Goal: Task Accomplishment & Management: Use online tool/utility

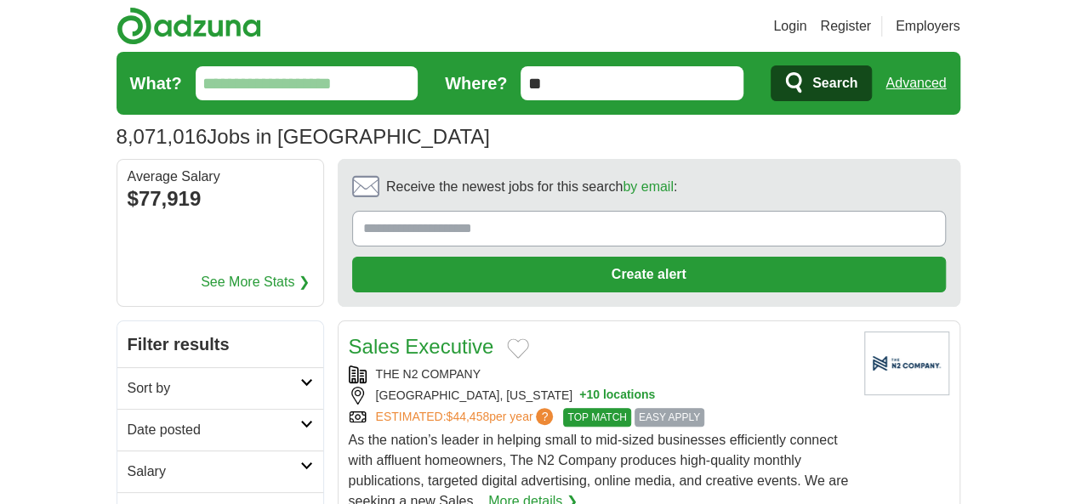
click at [580, 88] on input "**" at bounding box center [632, 83] width 223 height 34
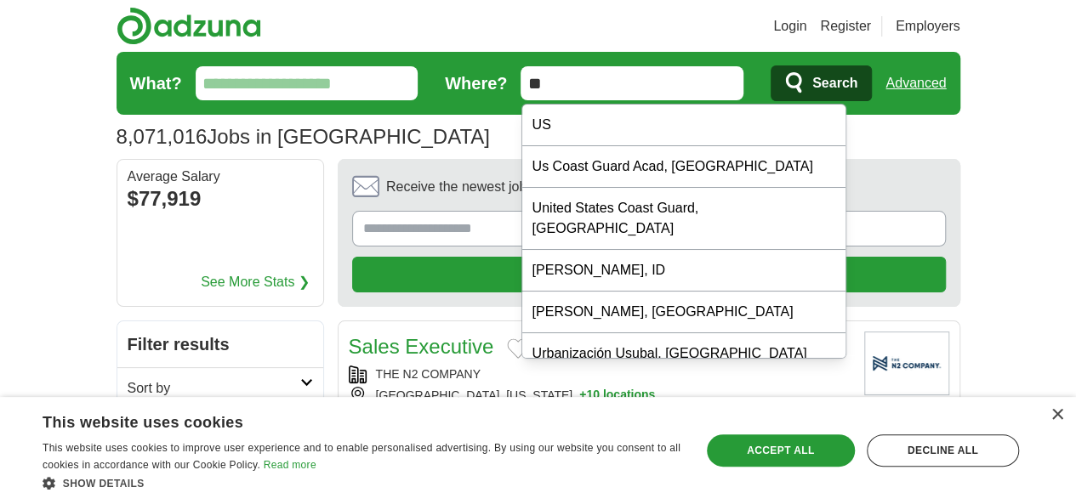
type input "*"
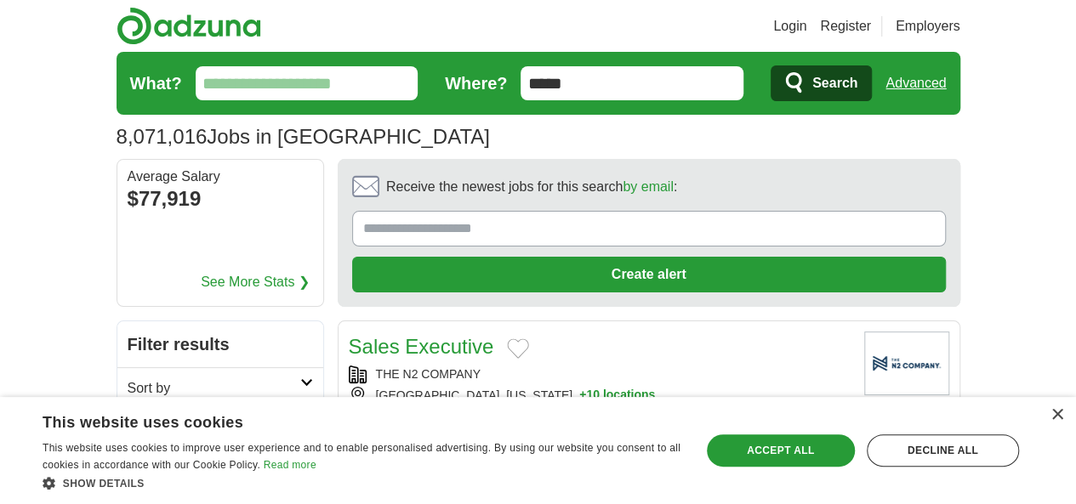
type input "*****"
click at [771, 65] on button "Search" at bounding box center [821, 83] width 101 height 36
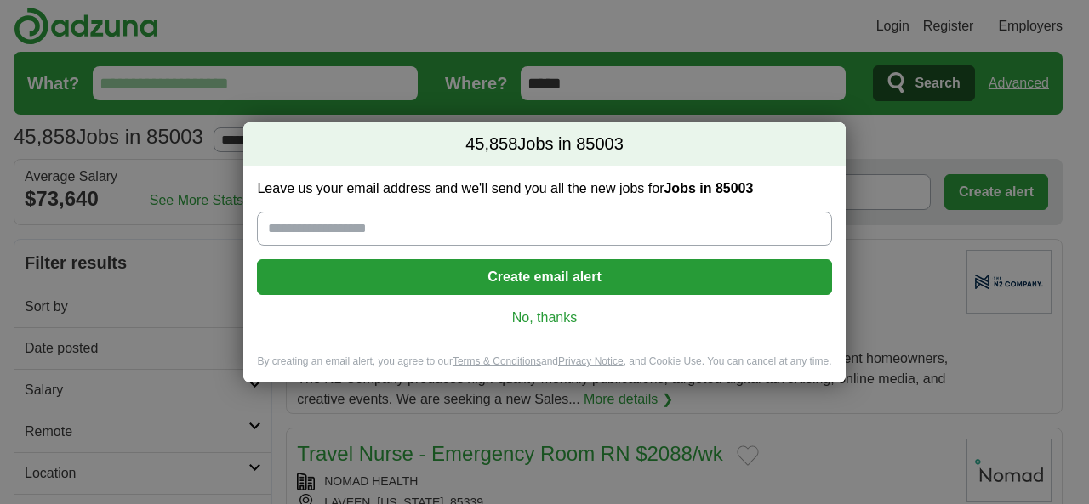
click at [549, 321] on link "No, thanks" at bounding box center [543, 318] width 547 height 19
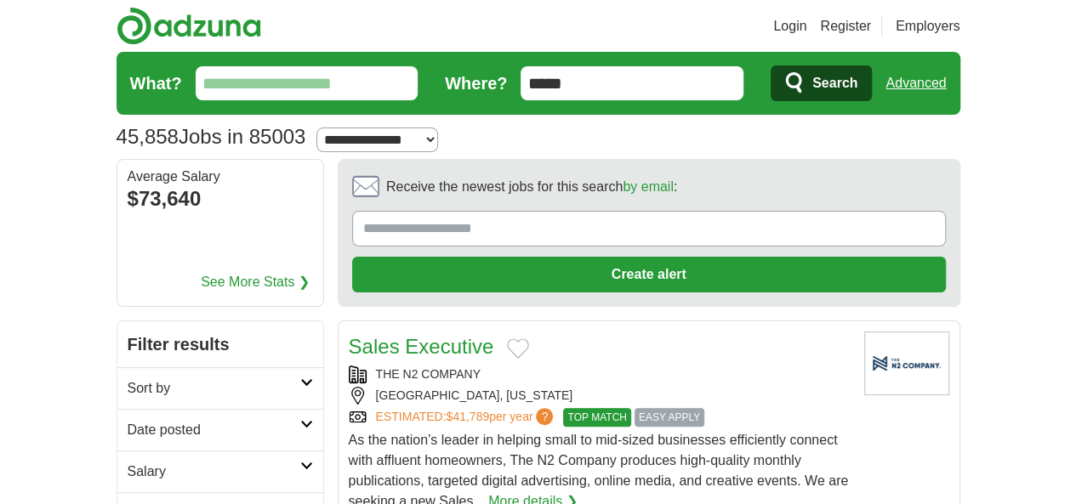
click at [857, 91] on span "Search" at bounding box center [834, 83] width 45 height 34
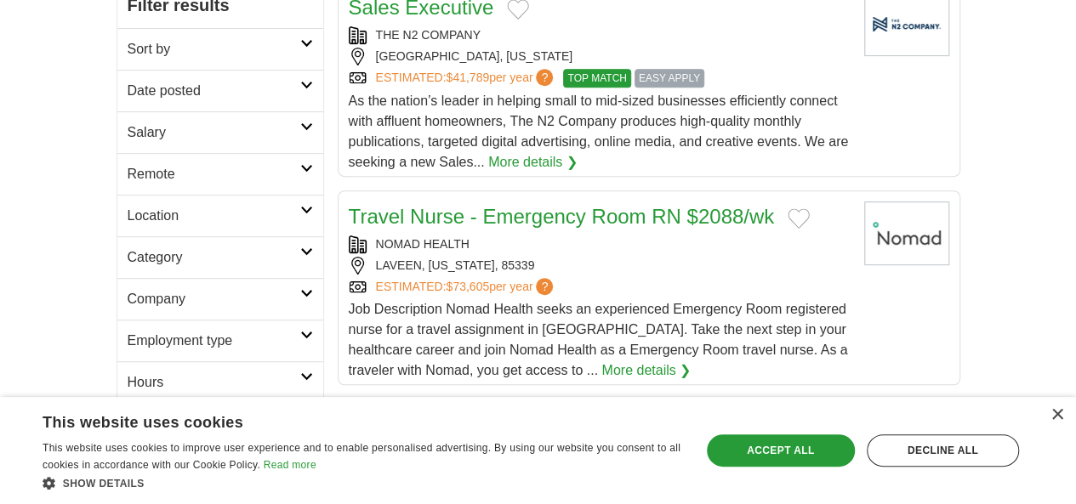
scroll to position [340, 0]
click at [247, 330] on h2 "Employment type" at bounding box center [214, 340] width 173 height 20
click at [300, 433] on icon at bounding box center [306, 437] width 13 height 9
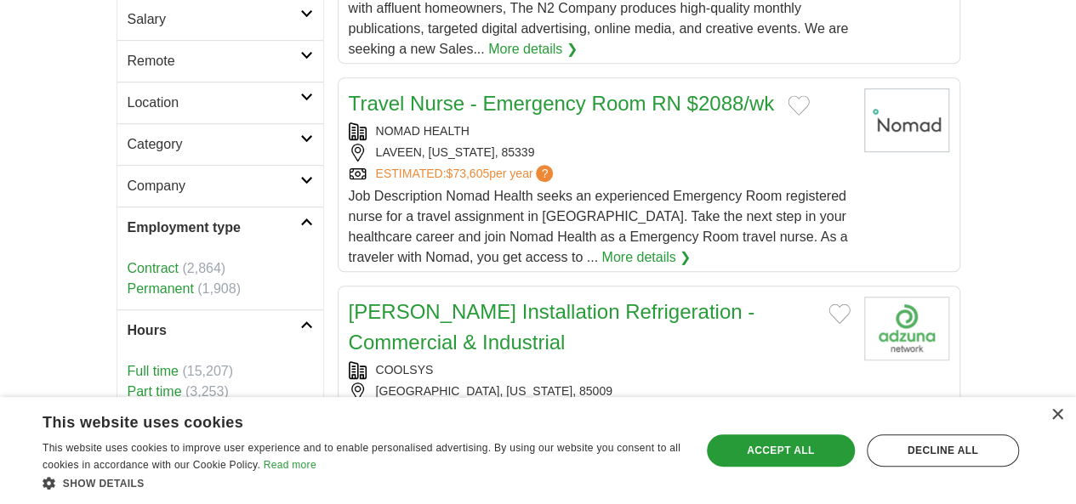
scroll to position [478, 0]
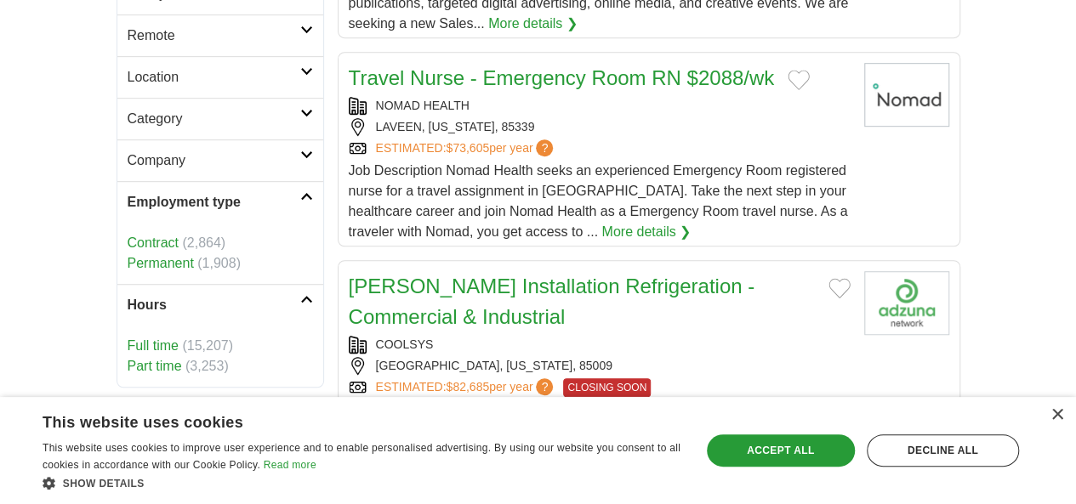
click at [128, 359] on link "Part time" at bounding box center [155, 366] width 54 height 14
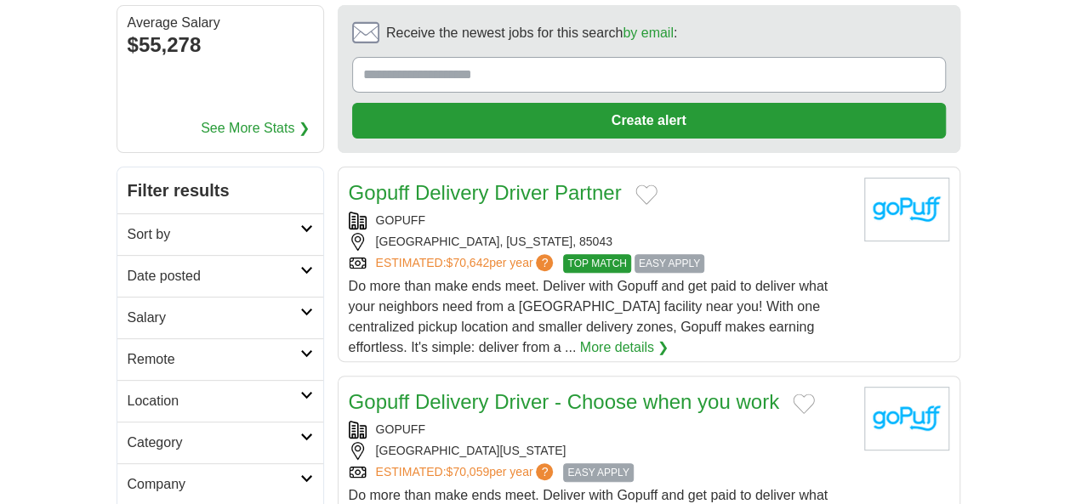
scroll to position [155, 0]
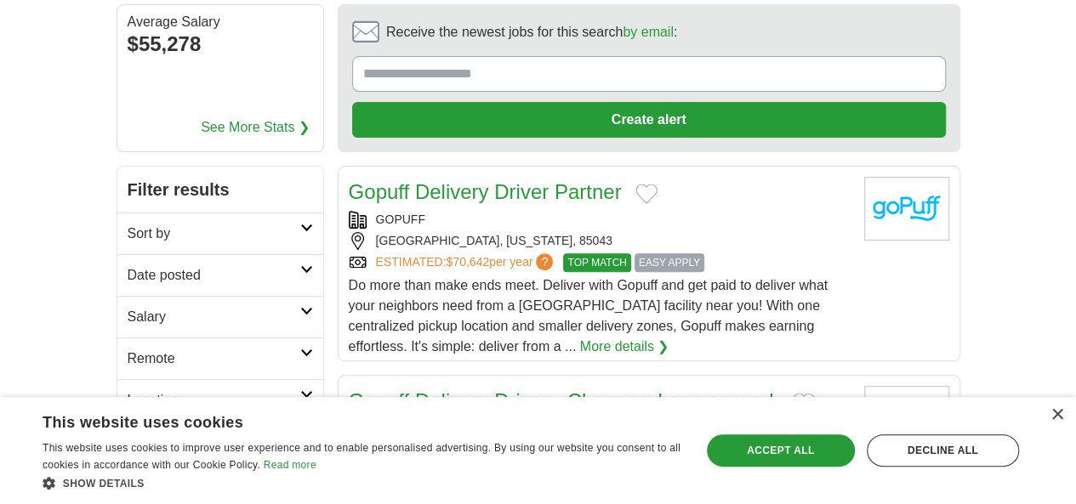
click at [300, 349] on icon at bounding box center [306, 353] width 13 height 9
click at [253, 338] on link "Remote" at bounding box center [220, 359] width 206 height 42
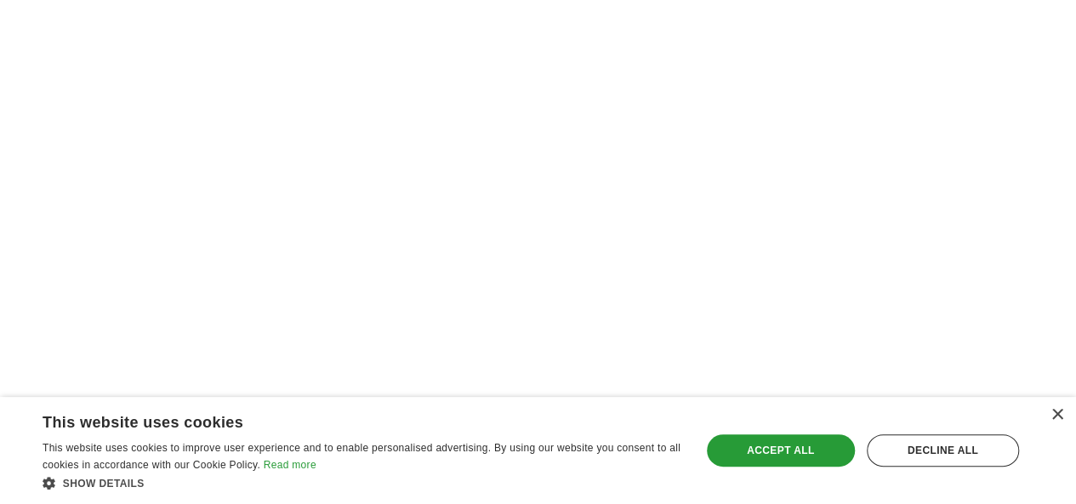
scroll to position [2671, 0]
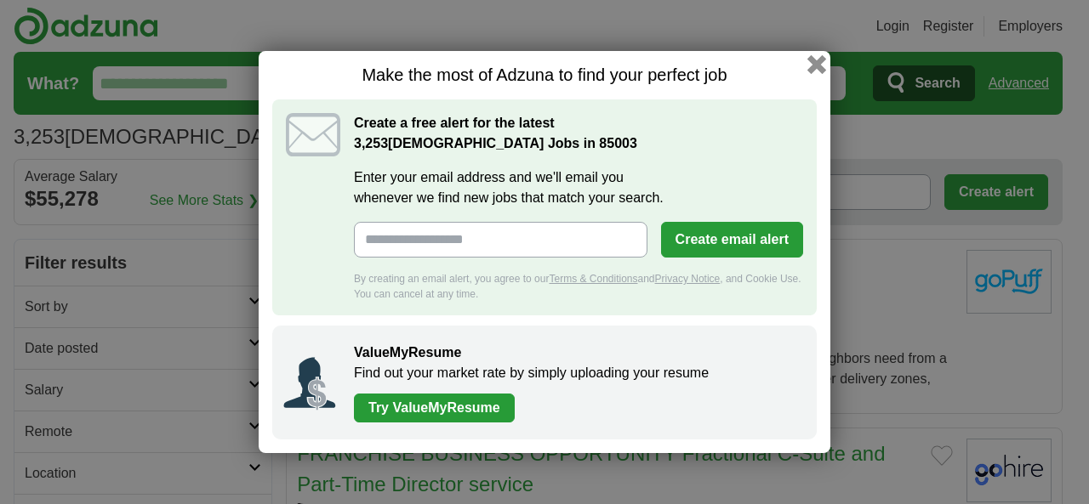
click at [819, 60] on button "button" at bounding box center [816, 64] width 19 height 19
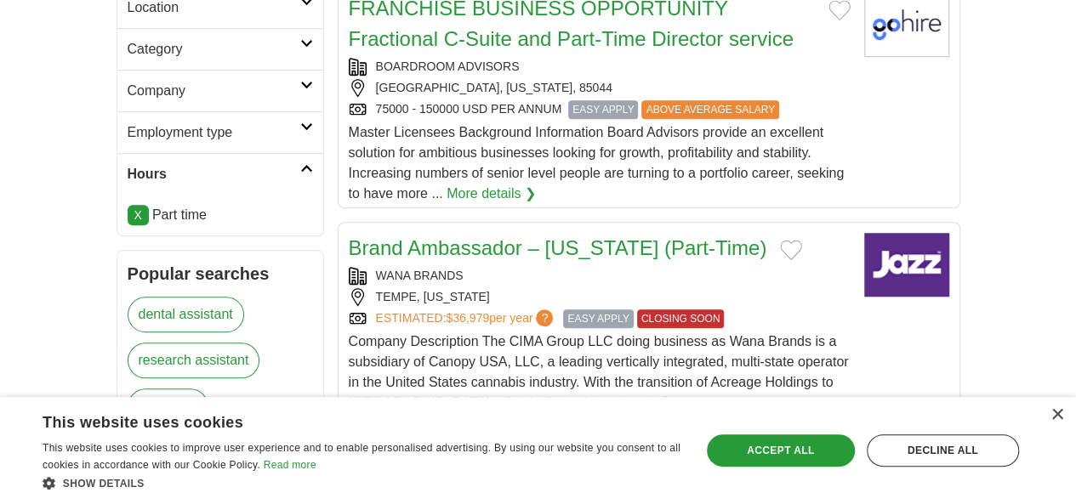
scroll to position [549, 0]
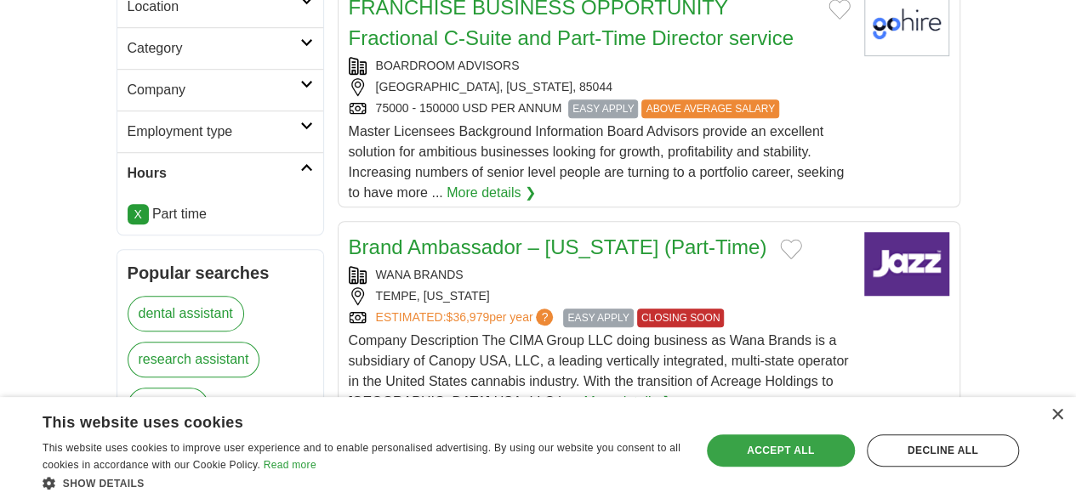
click at [795, 454] on div "Accept all" at bounding box center [781, 451] width 148 height 32
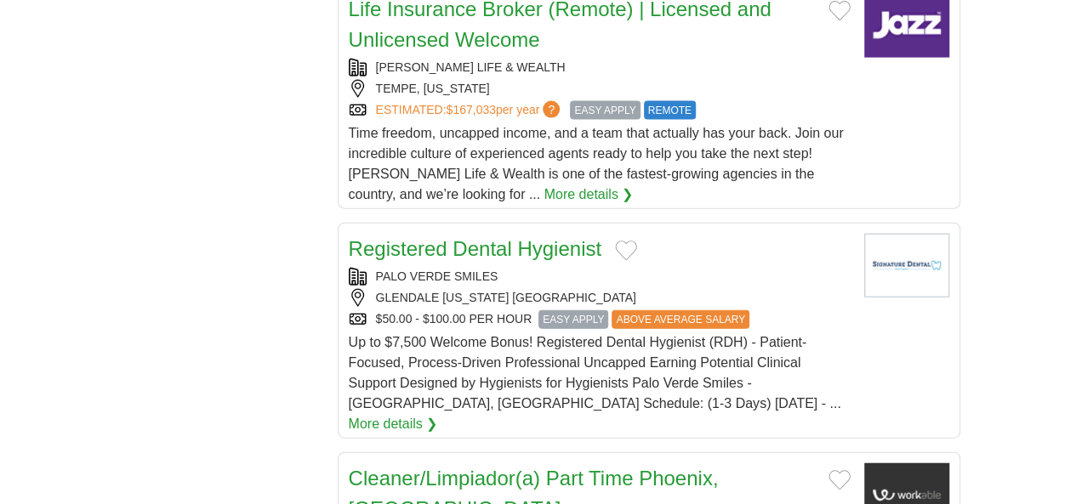
scroll to position [1872, 0]
click at [623, 466] on link "Cleaner/Limpiador(a) Part Time Phoenix, AZ" at bounding box center [534, 493] width 370 height 54
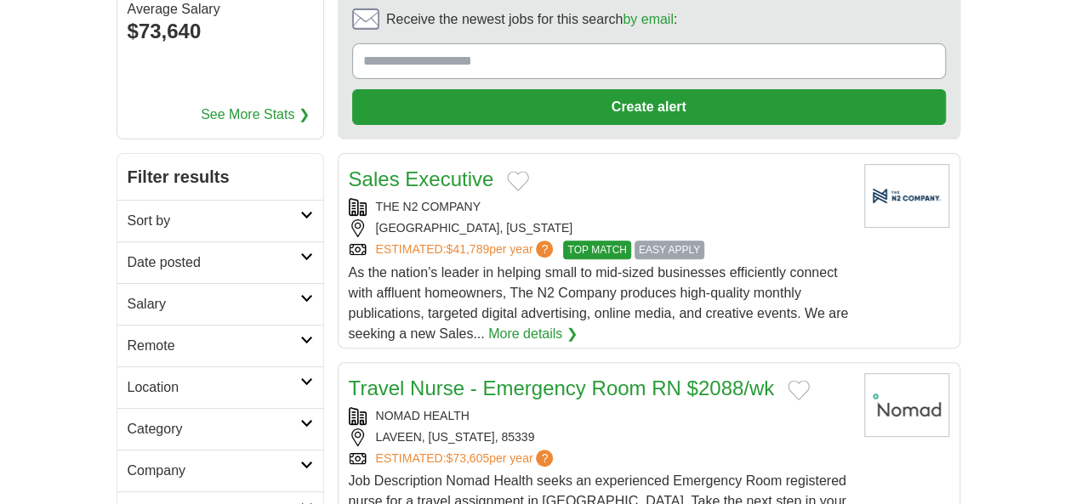
scroll to position [171, 0]
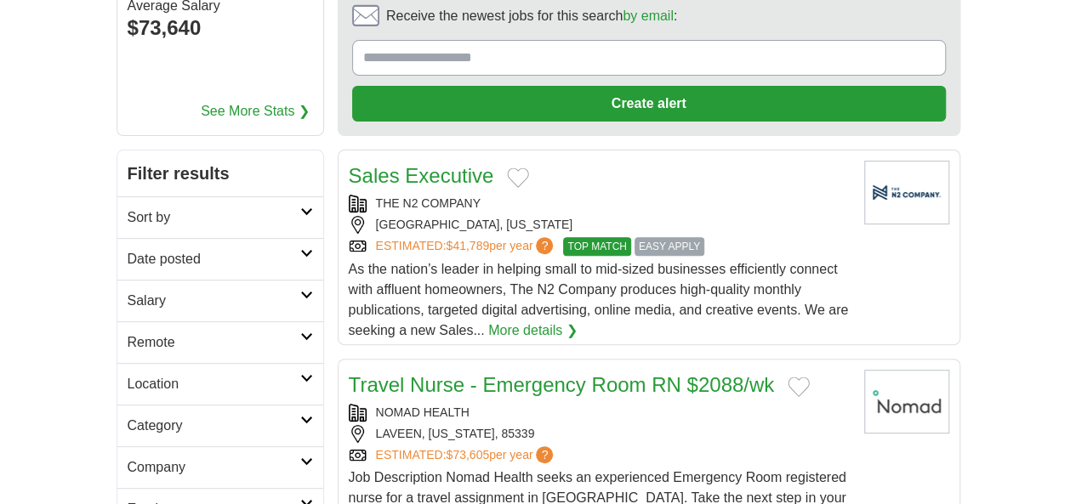
click at [262, 196] on link "Sort by" at bounding box center [220, 217] width 206 height 42
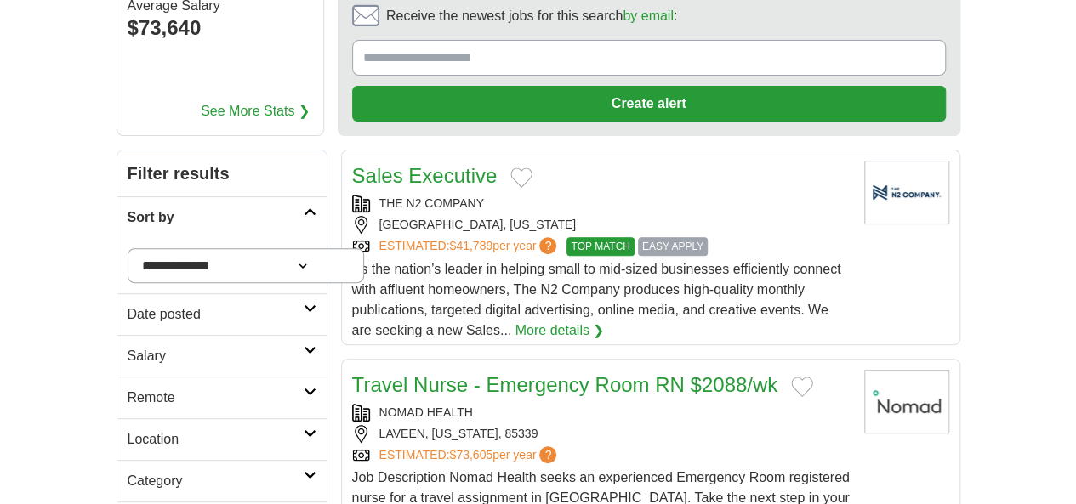
click at [248, 248] on select "**********" at bounding box center [246, 265] width 237 height 35
click at [128, 248] on select "**********" at bounding box center [246, 265] width 237 height 35
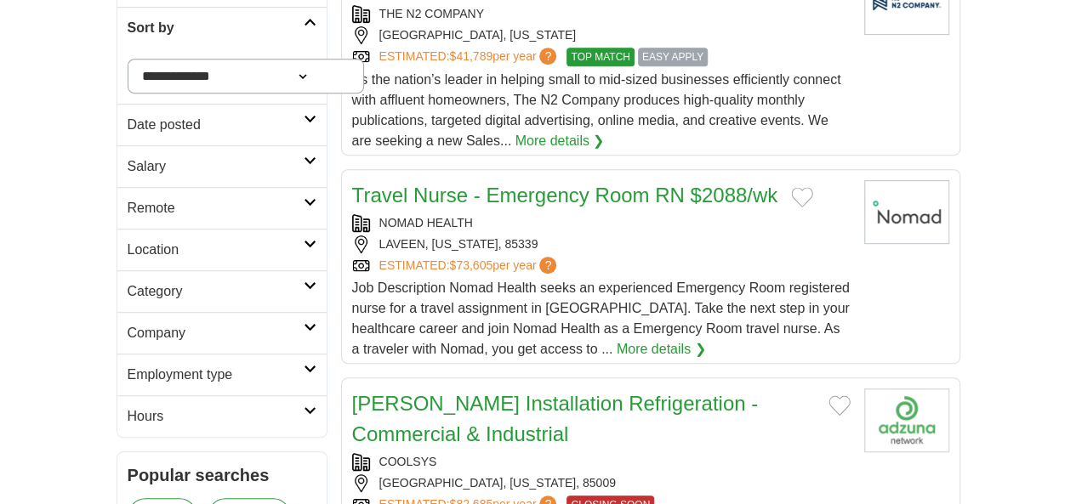
scroll to position [364, 0]
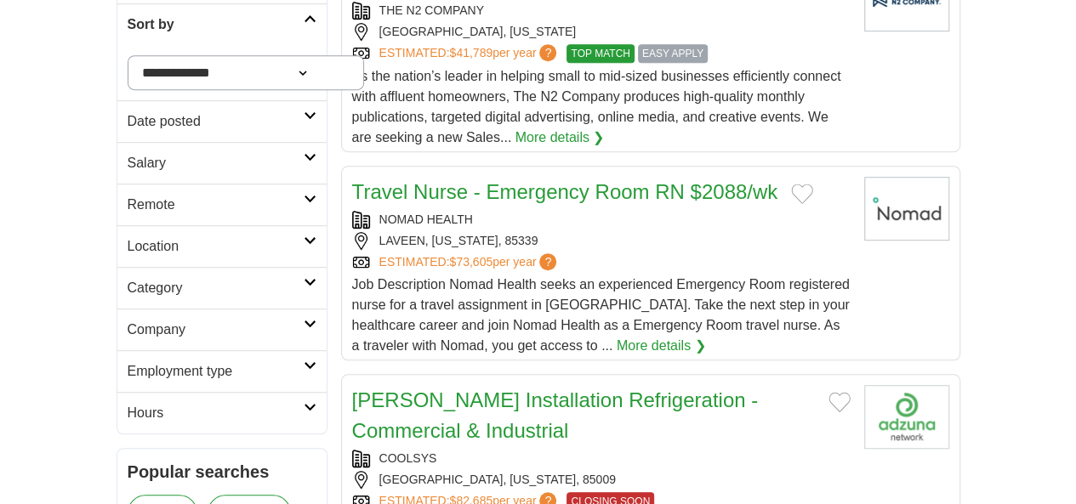
click at [304, 236] on icon at bounding box center [310, 240] width 13 height 9
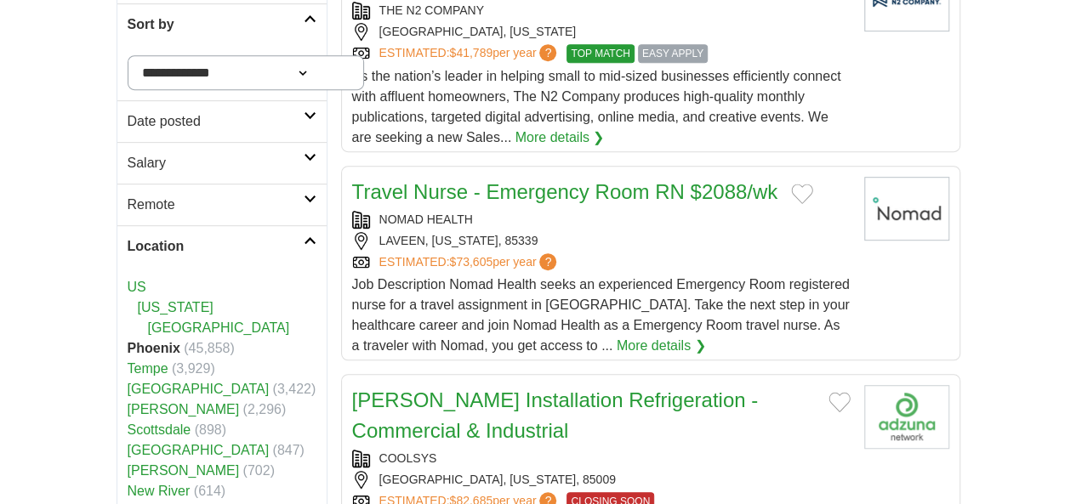
click at [304, 236] on icon at bounding box center [310, 240] width 13 height 9
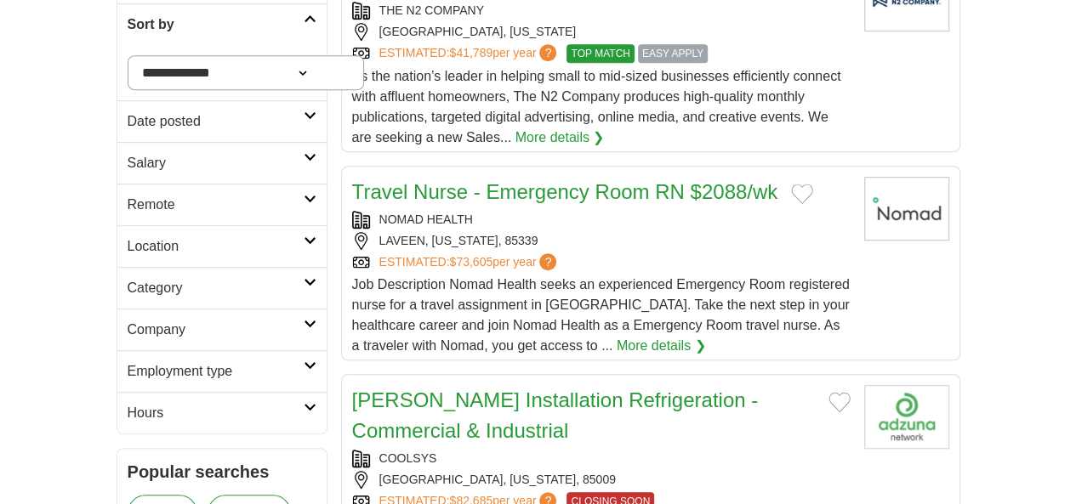
click at [250, 267] on link "Category" at bounding box center [221, 288] width 209 height 42
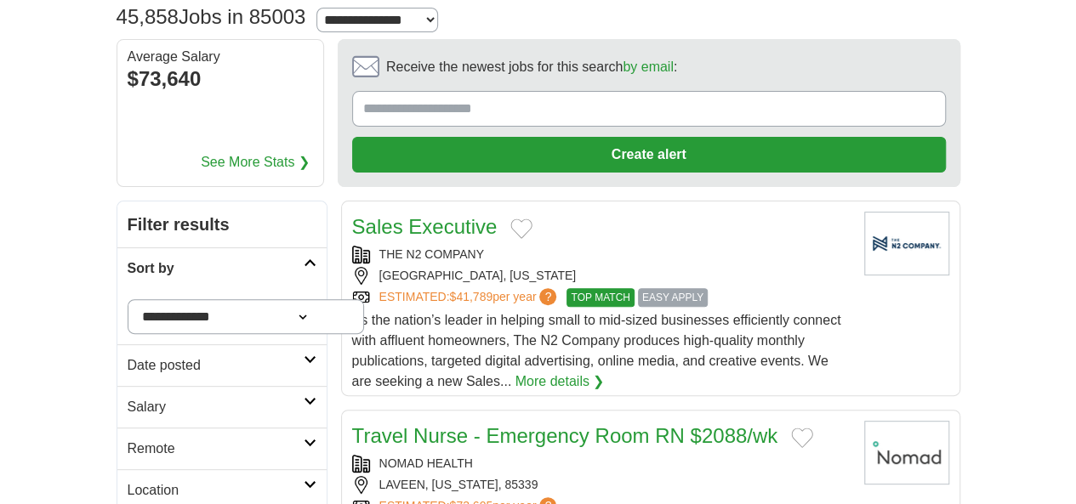
scroll to position [0, 0]
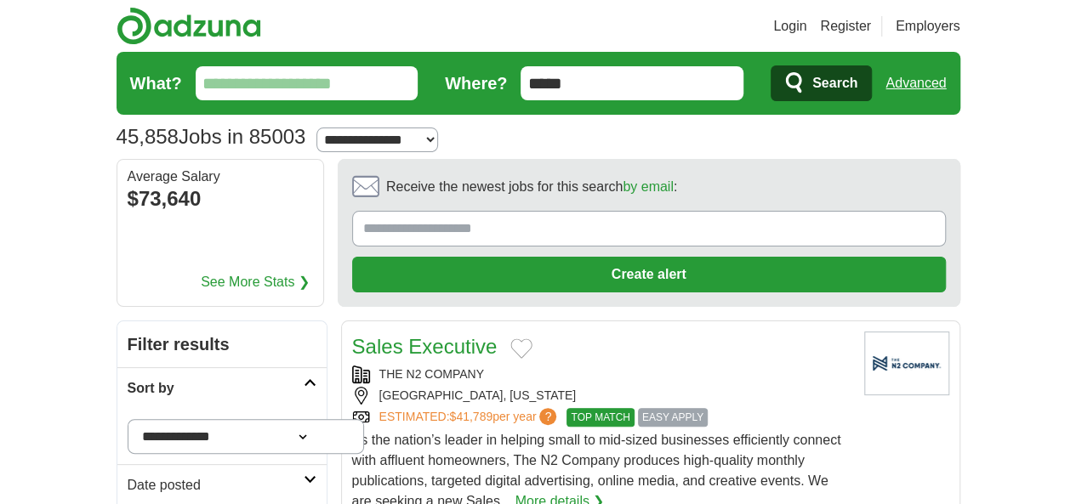
click at [196, 76] on input "What?" at bounding box center [307, 83] width 223 height 34
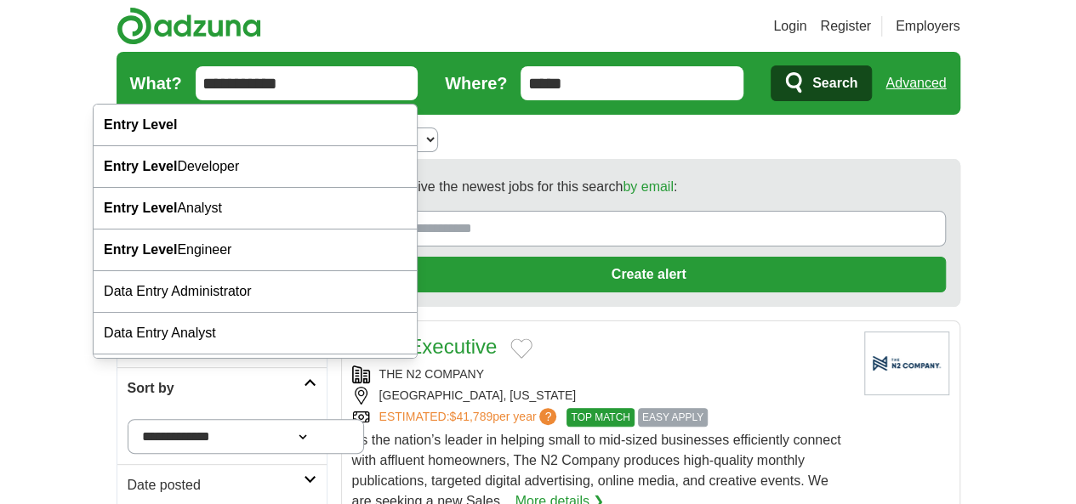
type input "**********"
click at [771, 65] on button "Search" at bounding box center [821, 83] width 101 height 36
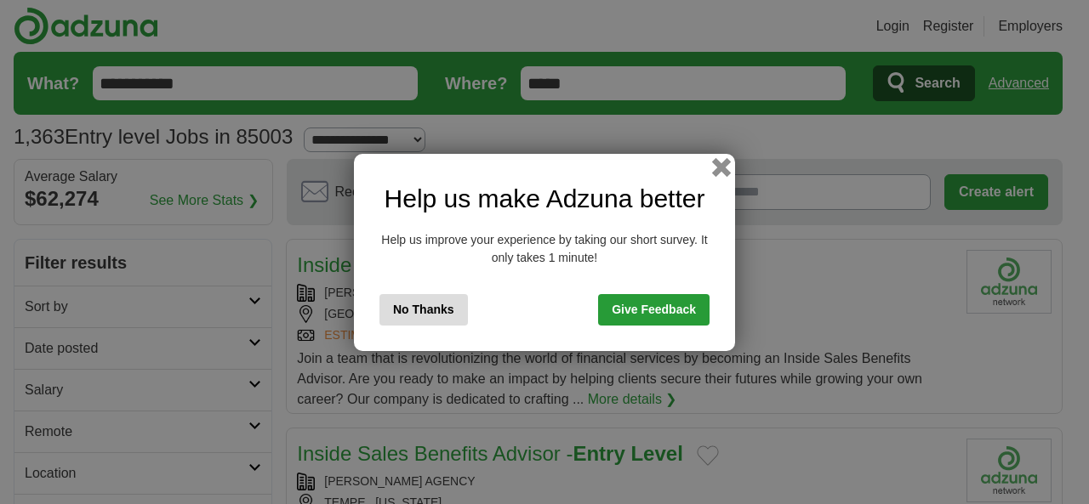
click at [715, 166] on button "button" at bounding box center [721, 166] width 19 height 19
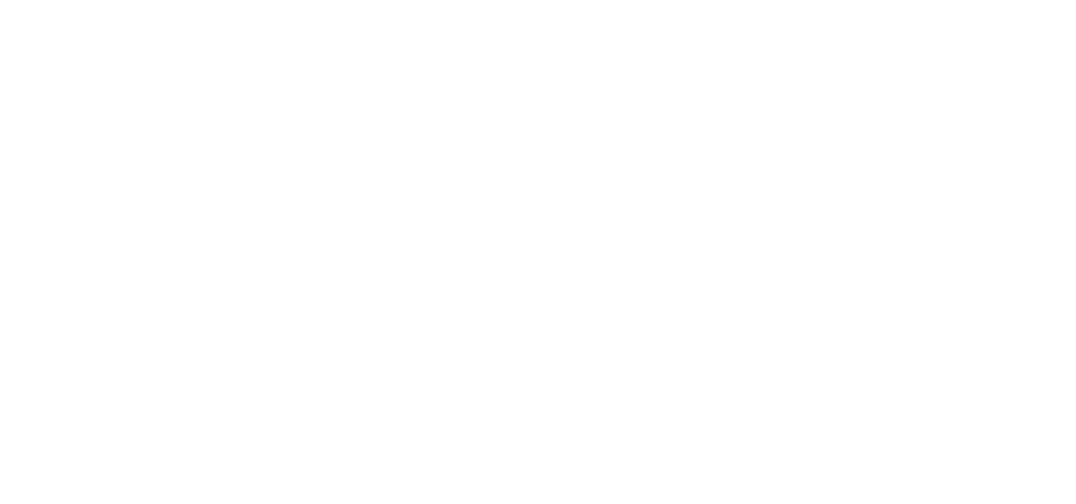
scroll to position [2835, 0]
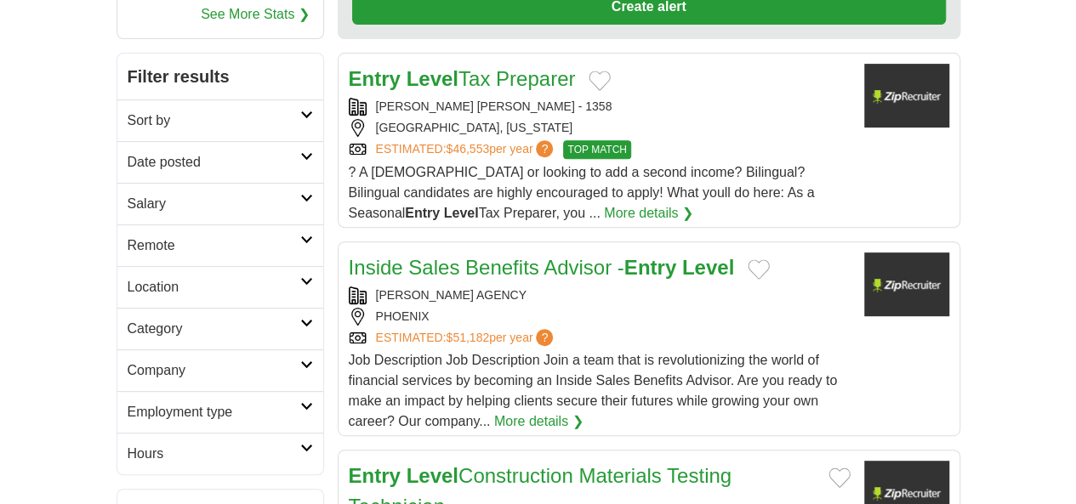
scroll to position [269, 0]
click at [252, 432] on link "Hours" at bounding box center [220, 453] width 206 height 42
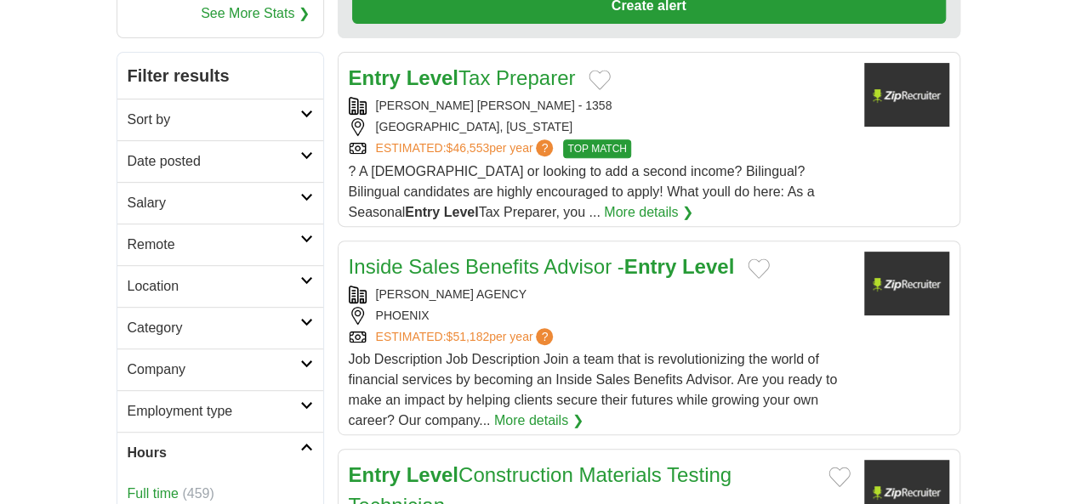
click at [128, 504] on link "Part time" at bounding box center [155, 514] width 54 height 14
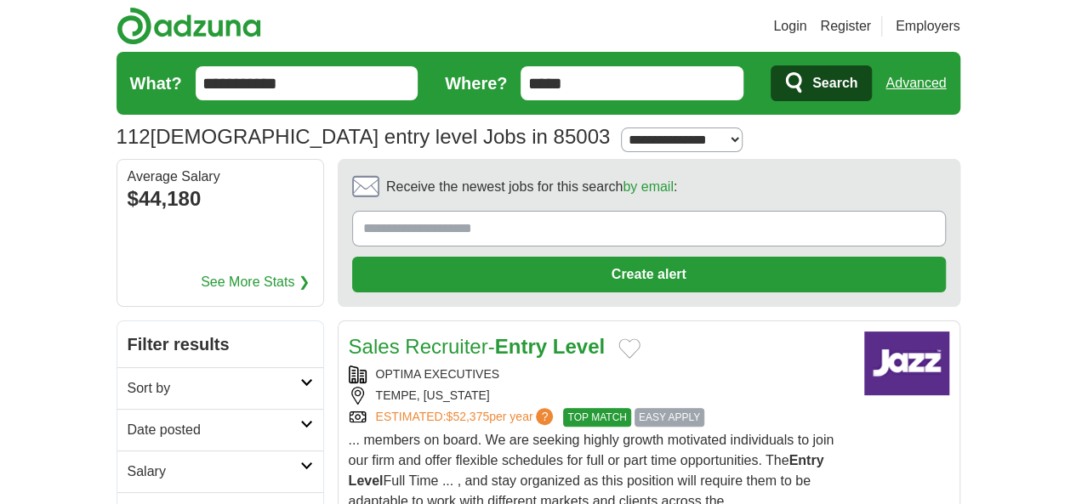
click at [621, 135] on select "**********" at bounding box center [682, 140] width 122 height 25
select select "*"
click at [621, 128] on select "**********" at bounding box center [682, 140] width 122 height 25
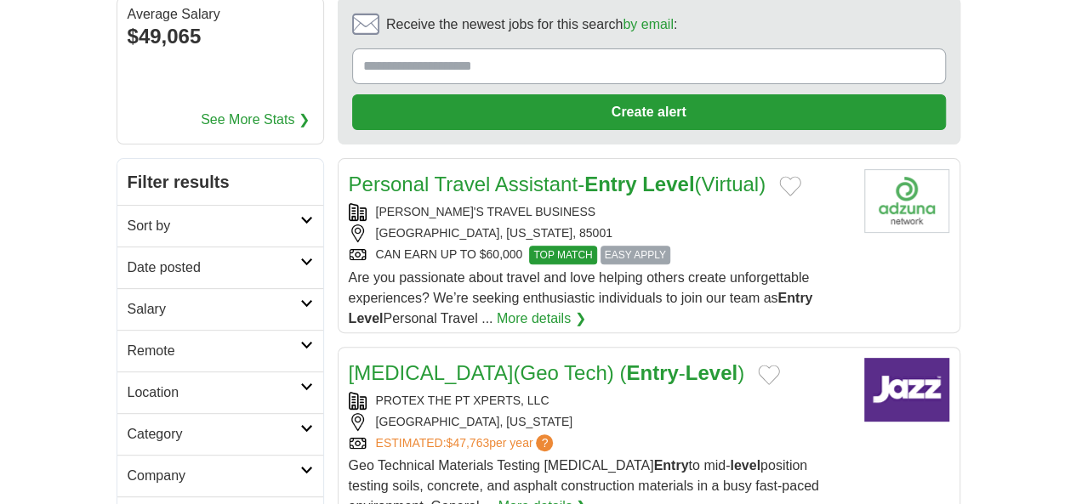
scroll to position [168, 0]
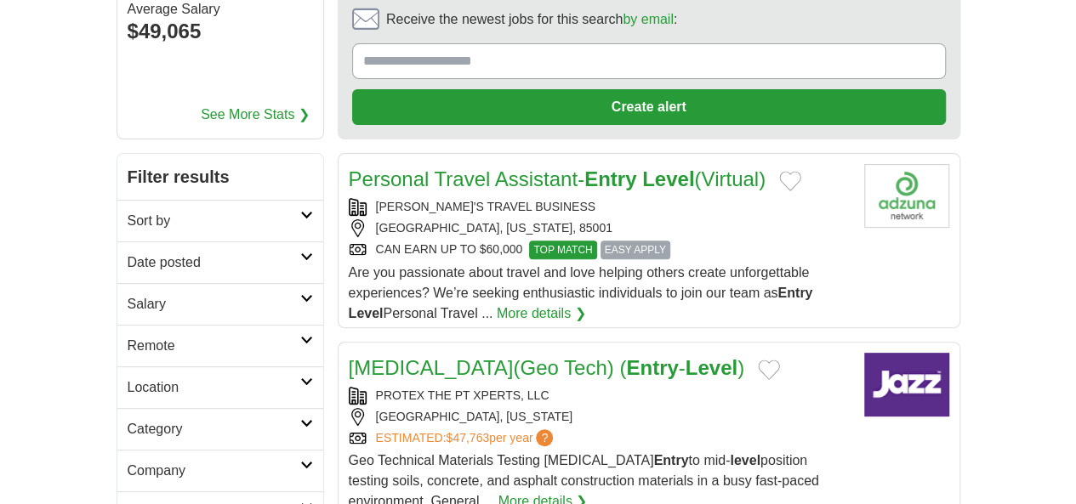
click at [786, 387] on div "PROTEX THE PT XPERTS, LLC [GEOGRAPHIC_DATA], [US_STATE] ESTIMATED: $47,763 per …" at bounding box center [600, 417] width 502 height 60
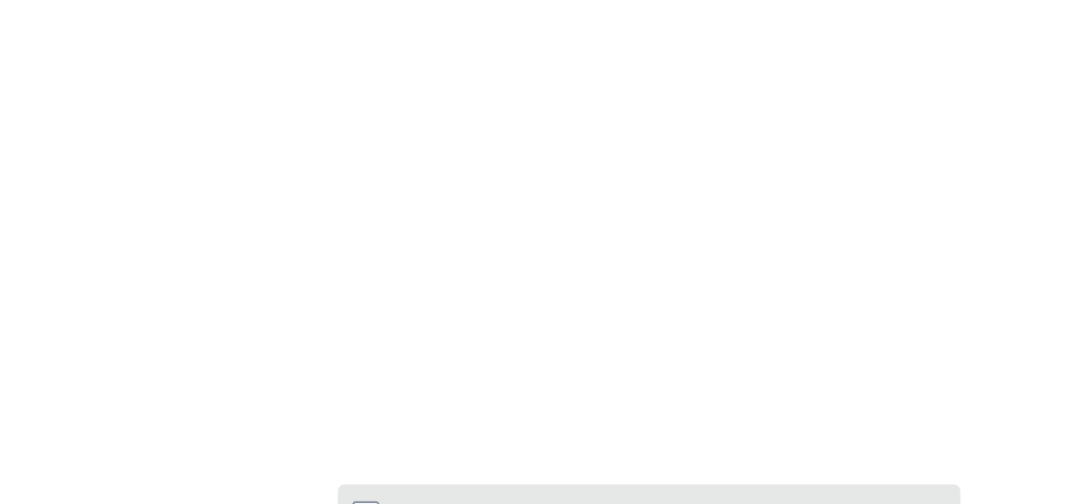
scroll to position [3099, 0]
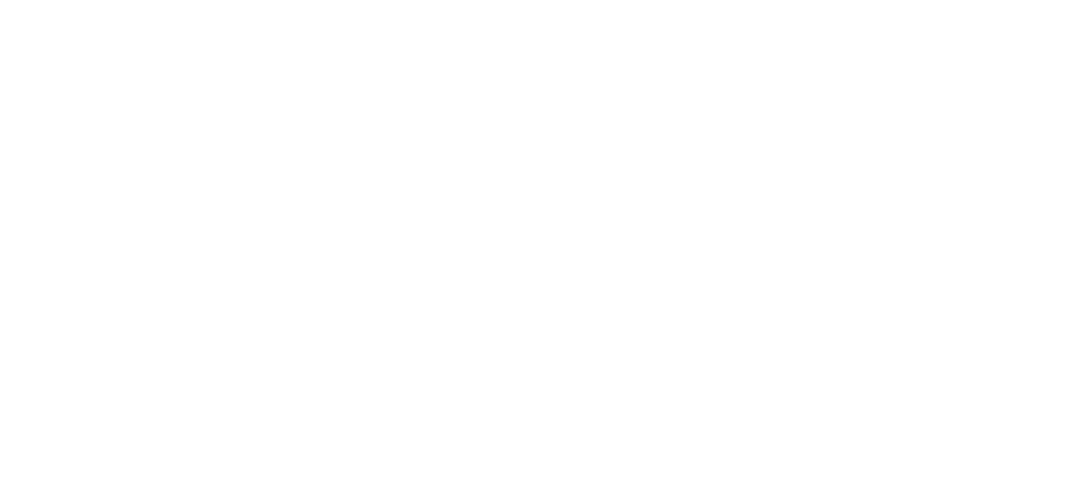
scroll to position [2901, 0]
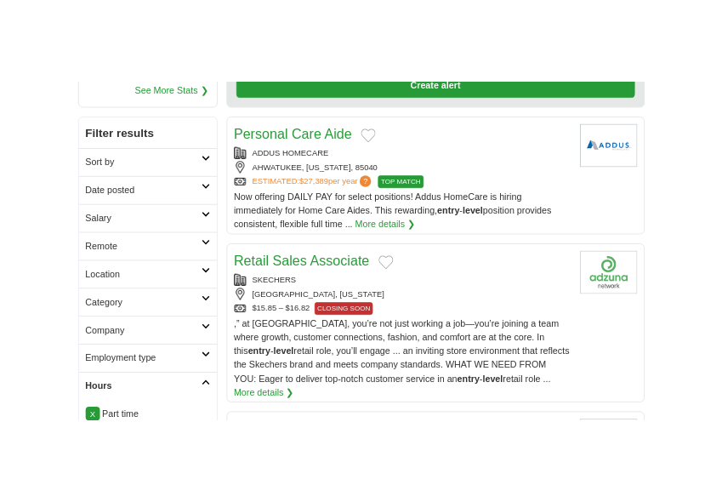
scroll to position [253, 0]
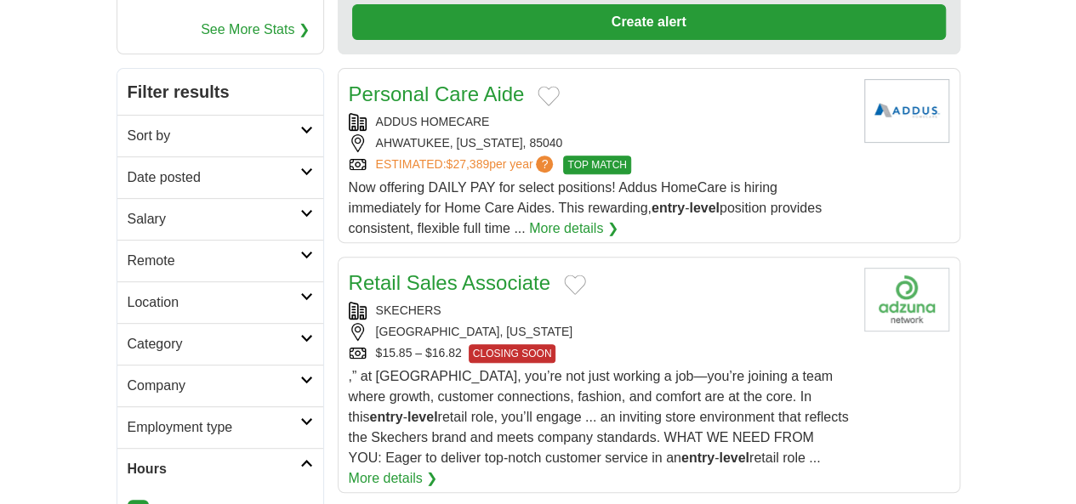
click at [442, 271] on link "Retail Sales Associate" at bounding box center [450, 282] width 202 height 23
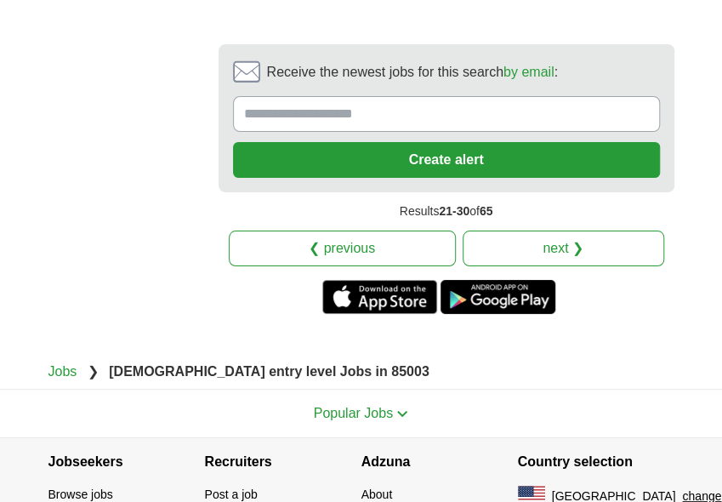
scroll to position [4220, 0]
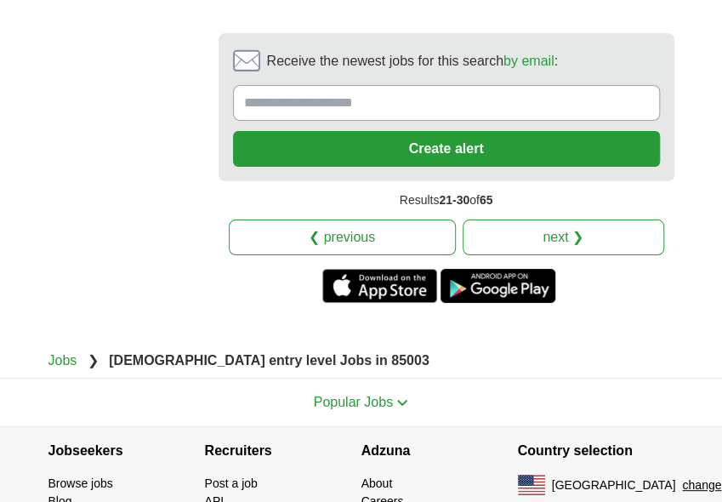
click at [573, 219] on link "next ❯" at bounding box center [564, 237] width 202 height 36
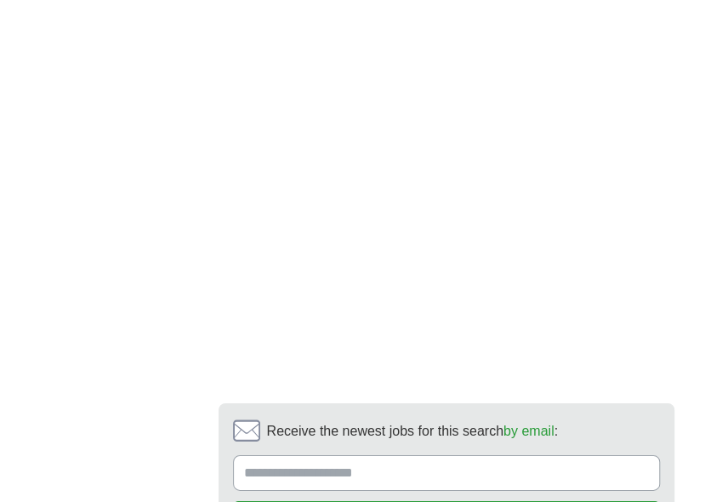
scroll to position [3676, 0]
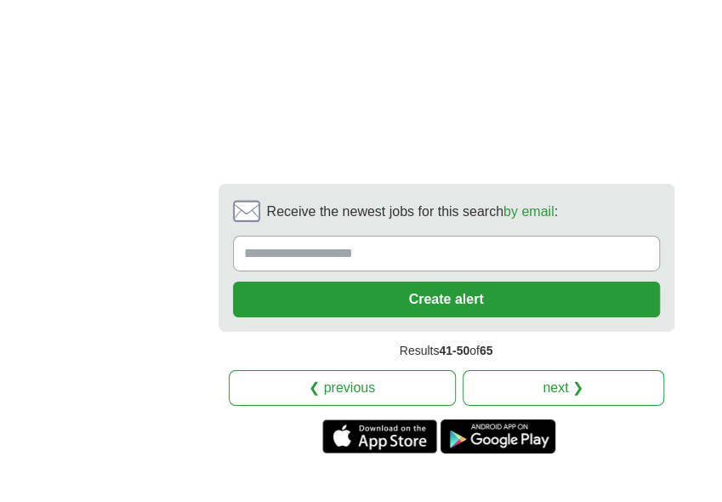
scroll to position [4030, 0]
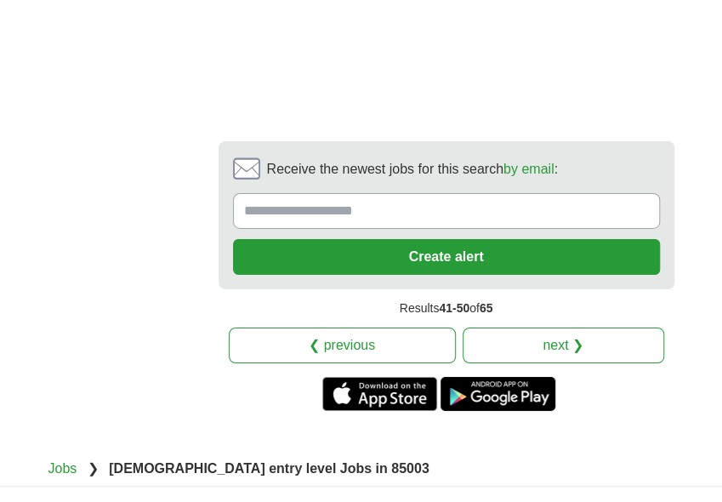
click at [569, 327] on link "next ❯" at bounding box center [564, 345] width 202 height 36
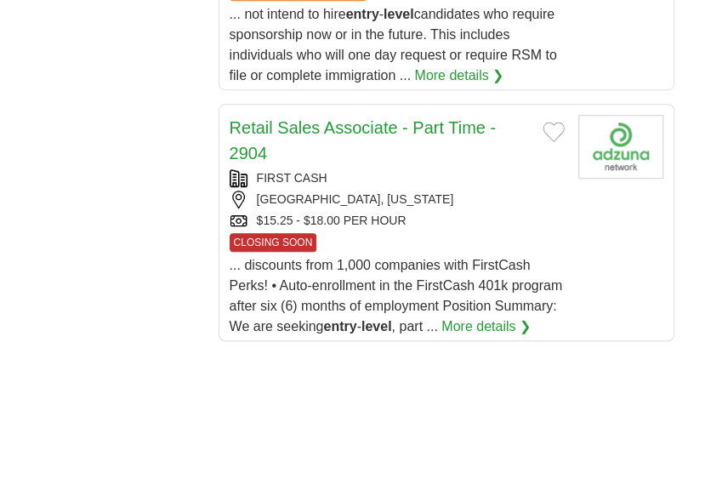
scroll to position [2509, 0]
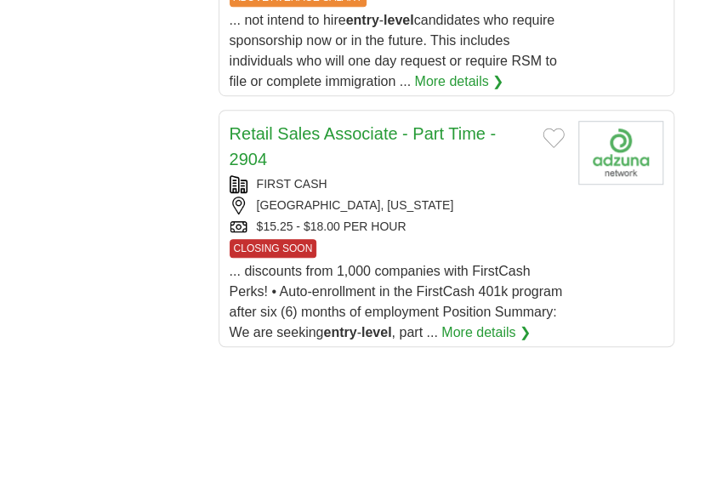
click at [338, 124] on link "Retail Sales Associate - Part Time - 2904" at bounding box center [363, 146] width 266 height 44
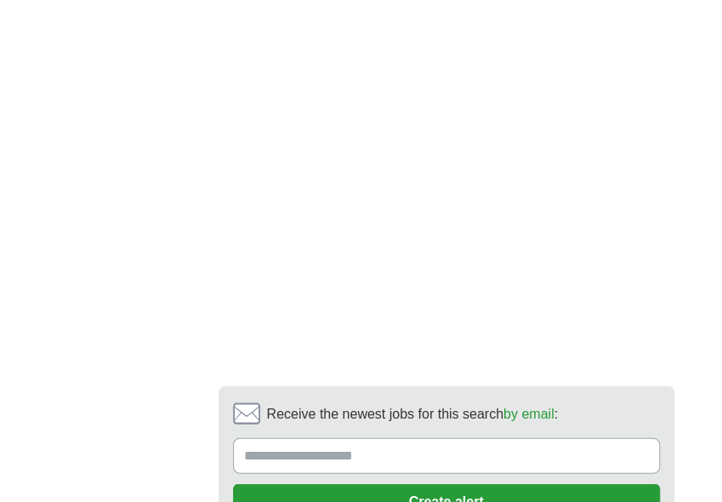
scroll to position [3334, 0]
